Goal: Navigation & Orientation: Understand site structure

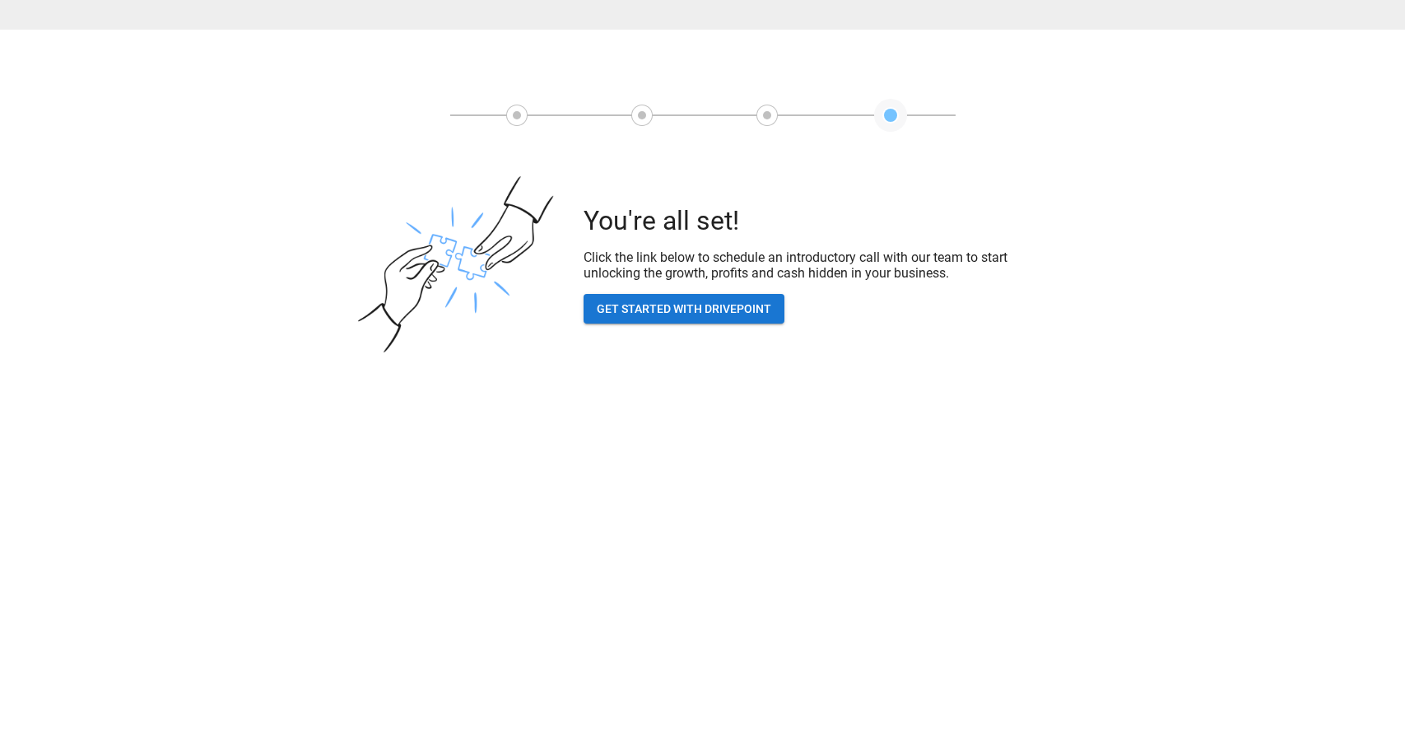
scroll to position [30, 0]
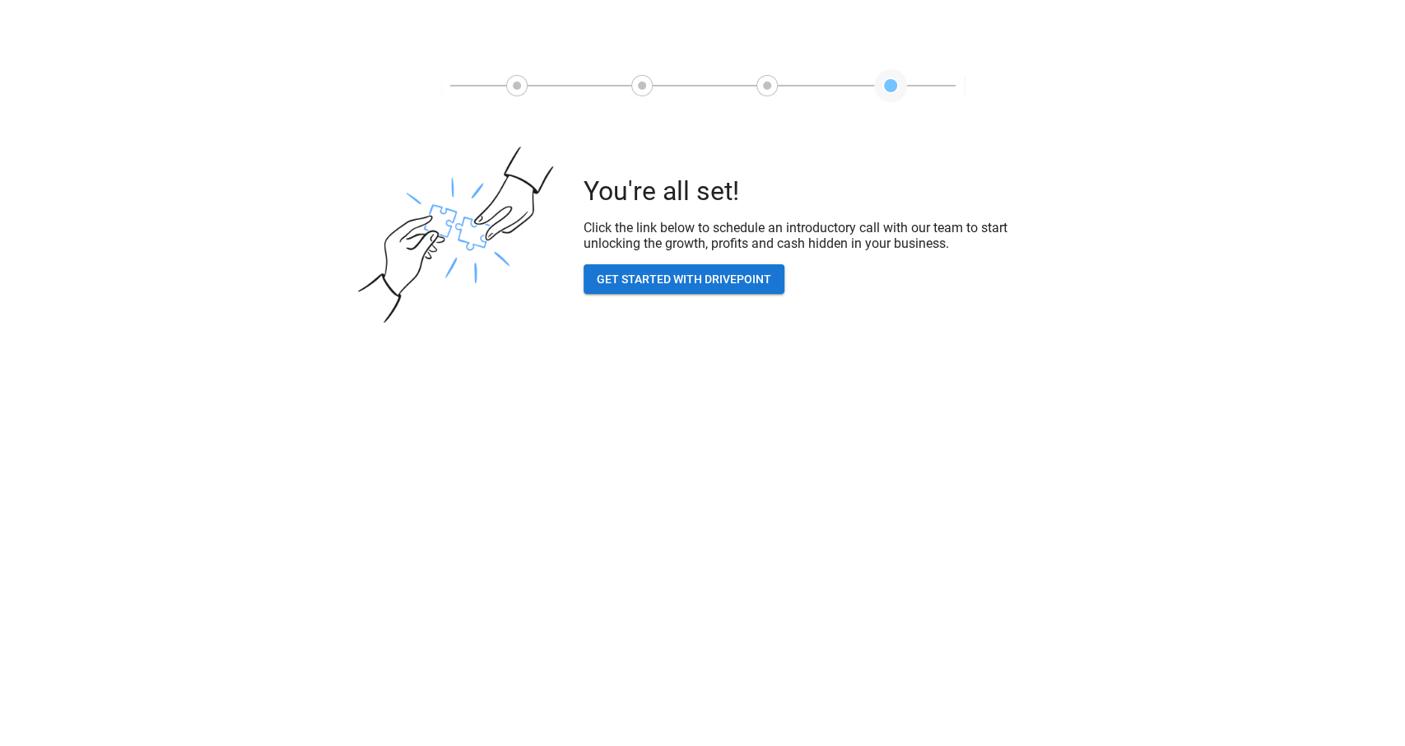
click at [724, 276] on button "GET STARTED WITH DRIVEPOINT" at bounding box center [684, 279] width 201 height 30
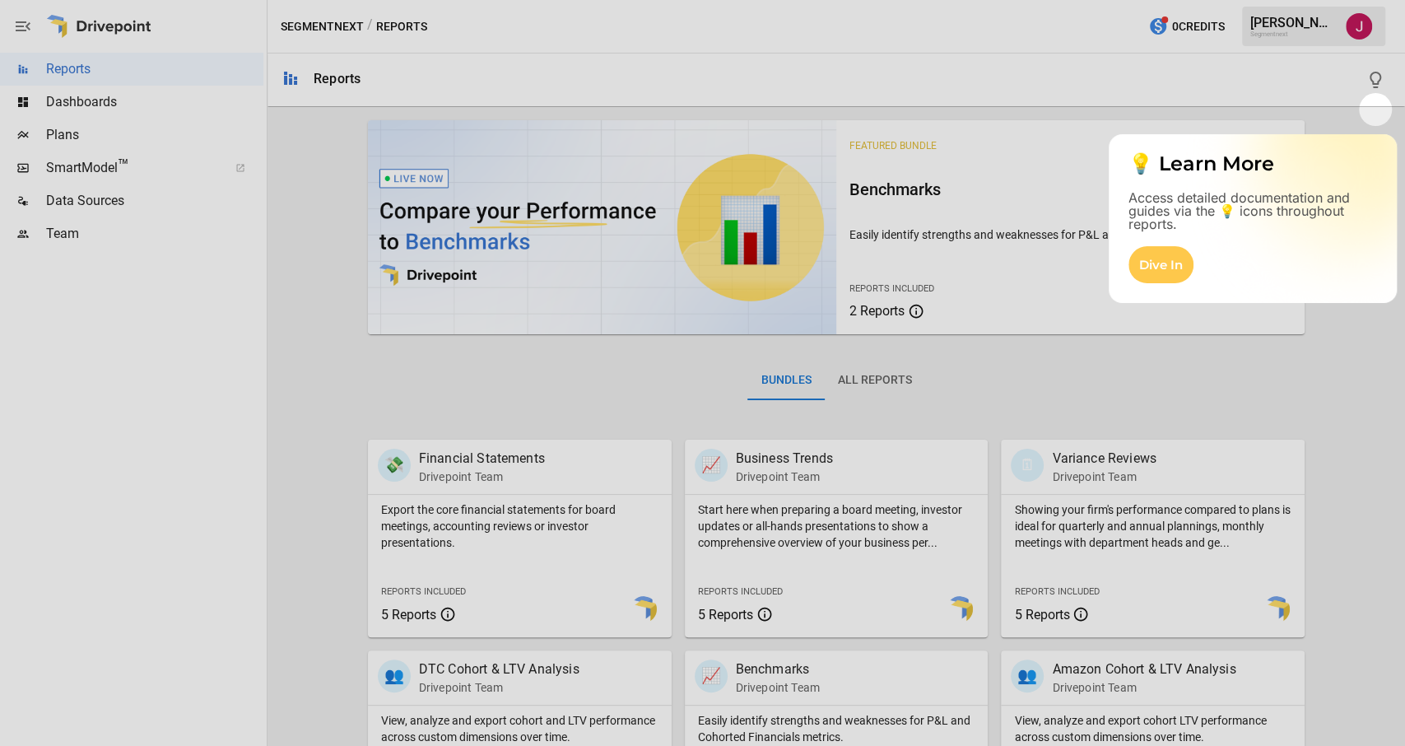
click at [608, 372] on div at bounding box center [702, 421] width 1405 height 650
click at [1151, 261] on div "Dive In" at bounding box center [1161, 264] width 65 height 37
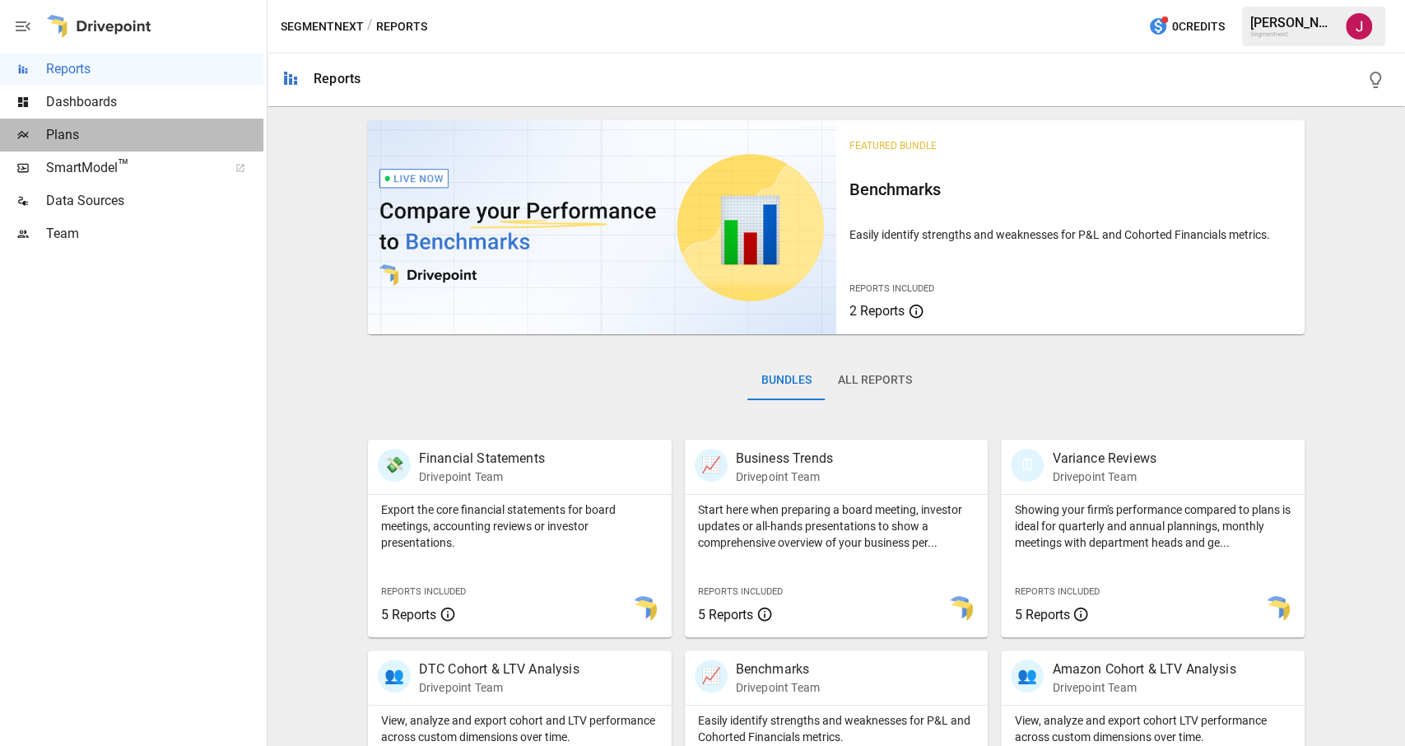
click at [65, 136] on span "Plans" at bounding box center [154, 135] width 217 height 20
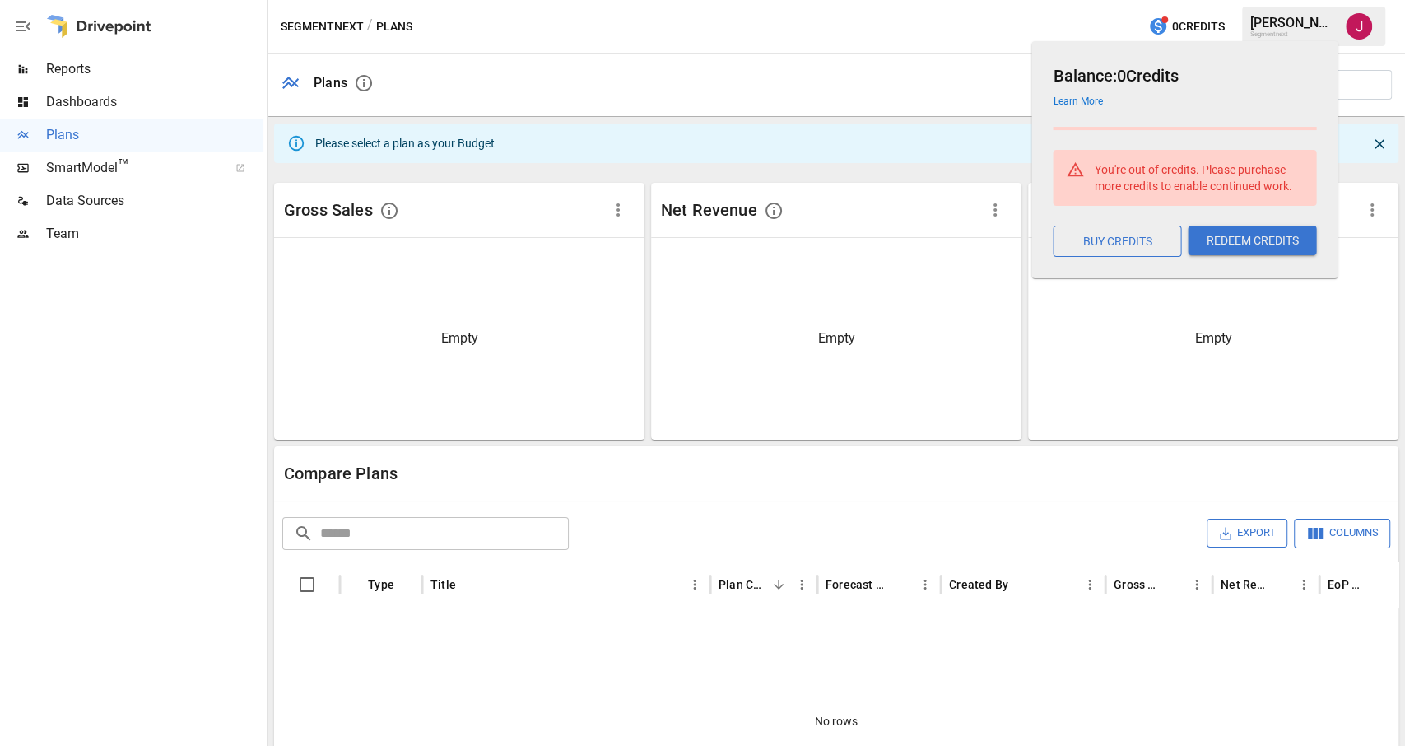
click at [1093, 240] on button "BUY CREDITS" at bounding box center [1117, 241] width 128 height 31
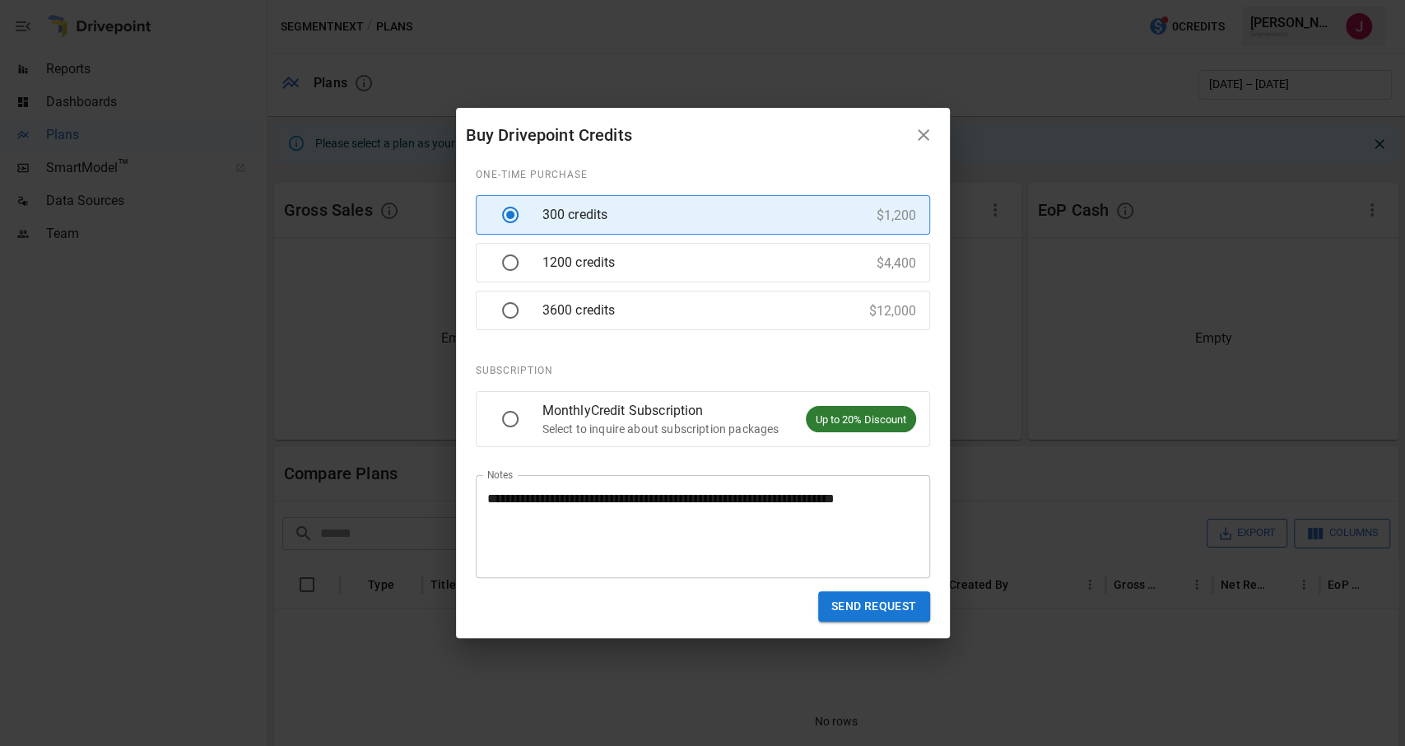
click at [921, 135] on icon "button" at bounding box center [924, 135] width 20 height 20
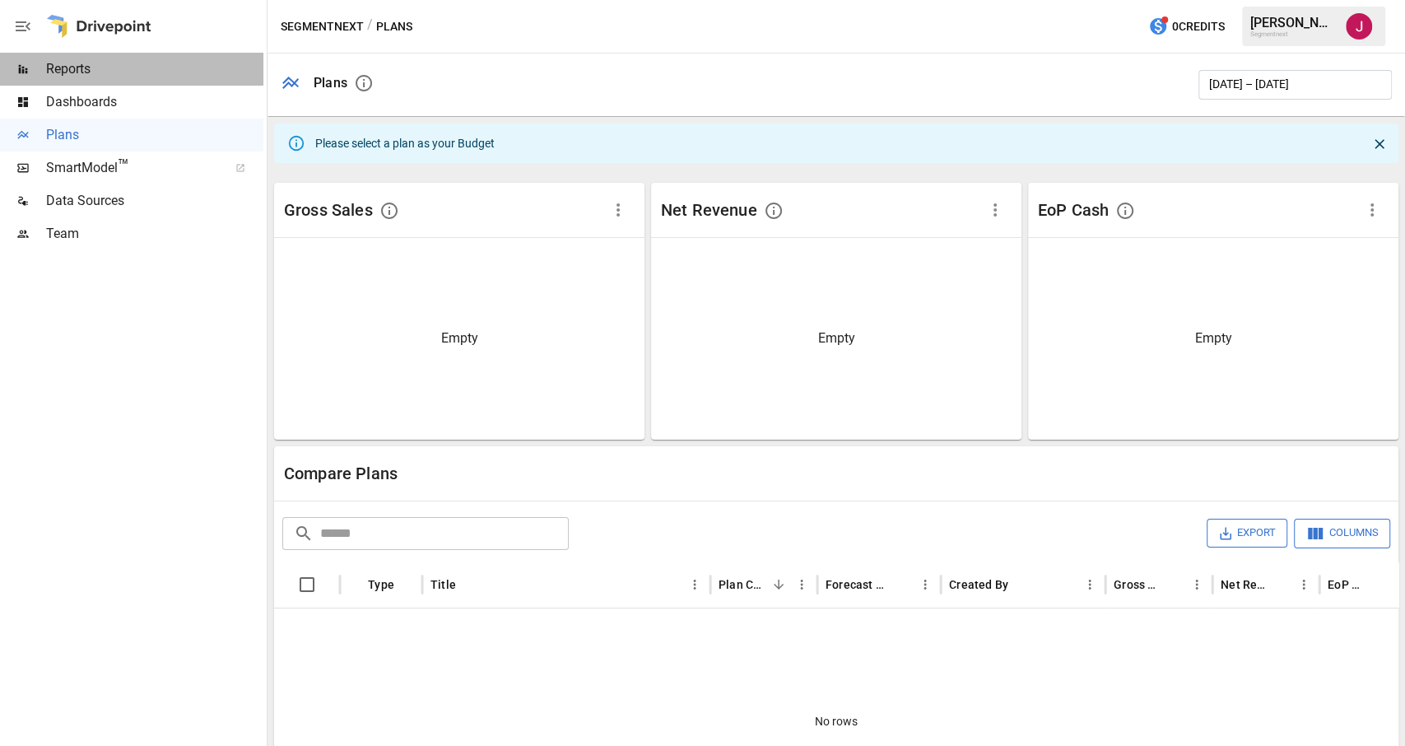
click at [100, 60] on span "Reports" at bounding box center [154, 69] width 217 height 20
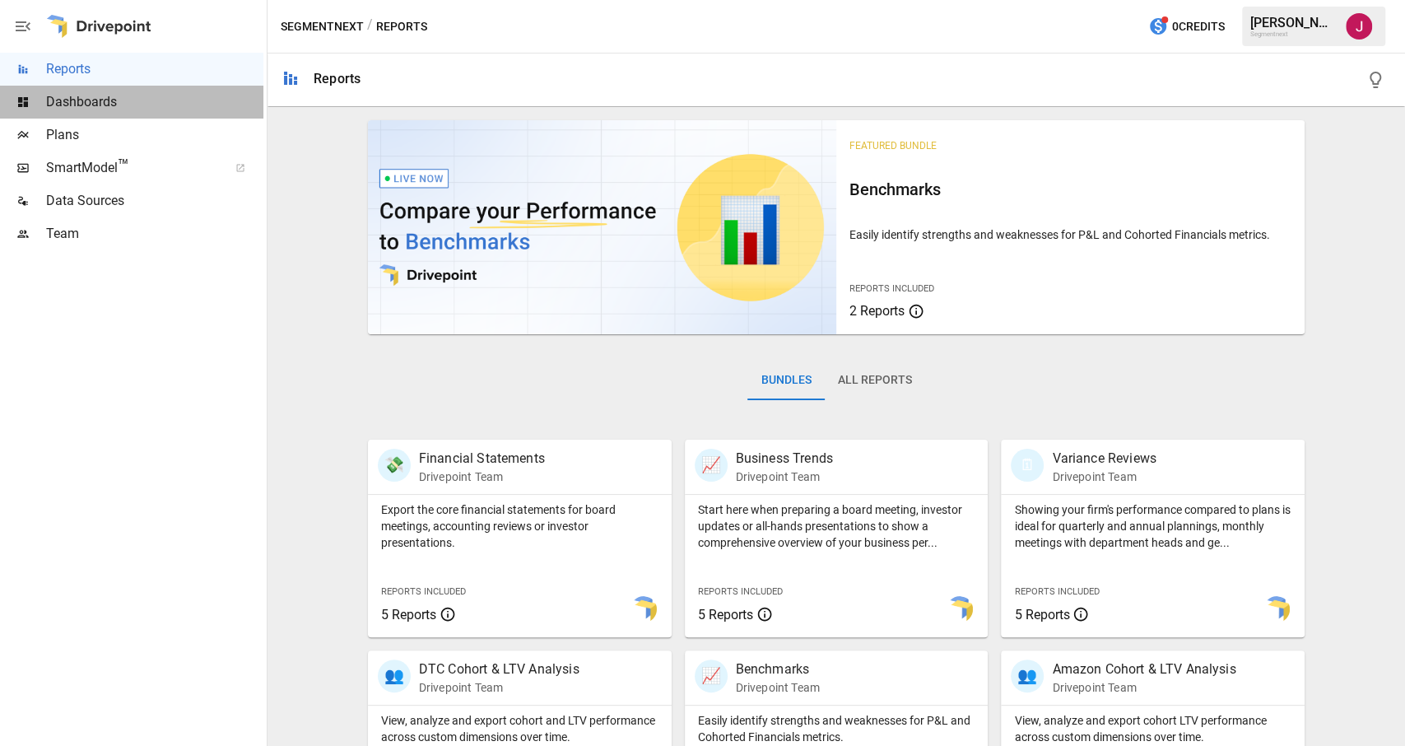
click at [138, 98] on span "Dashboards" at bounding box center [154, 102] width 217 height 20
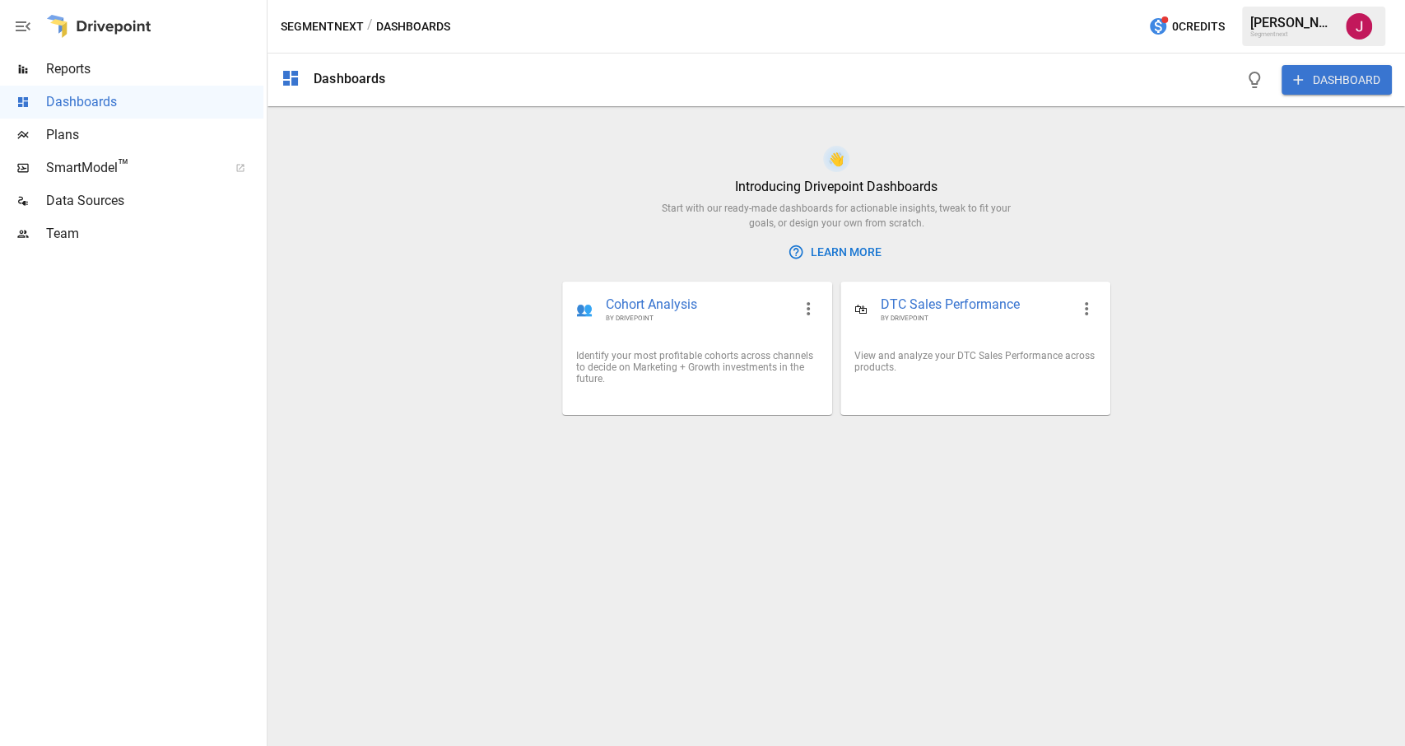
click at [962, 582] on div "👋 Introducing Drivepoint Dashboards Start with our ready-made dashboards for ac…" at bounding box center [837, 446] width 1138 height 600
